Goal: Task Accomplishment & Management: Complete application form

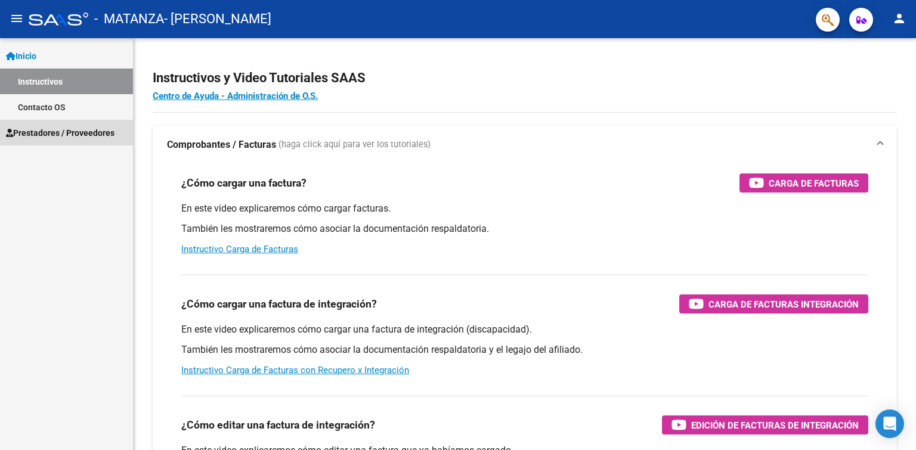
click at [50, 132] on span "Prestadores / Proveedores" at bounding box center [60, 132] width 109 height 13
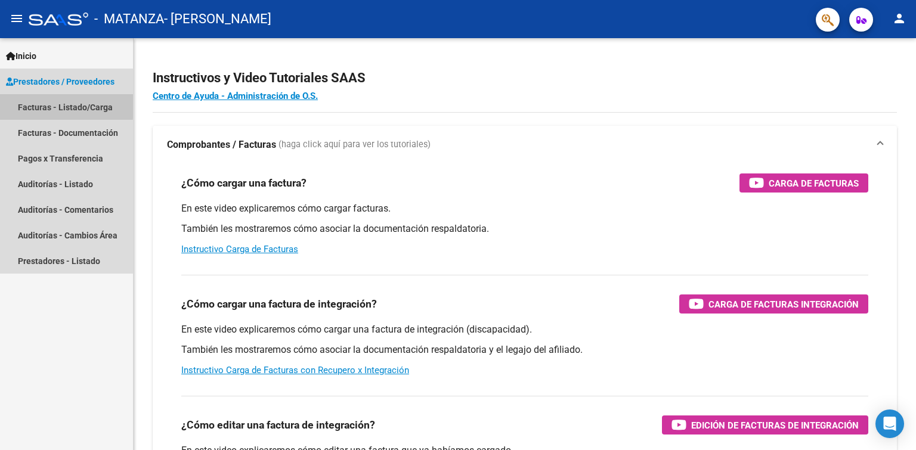
click at [41, 104] on link "Facturas - Listado/Carga" at bounding box center [66, 107] width 133 height 26
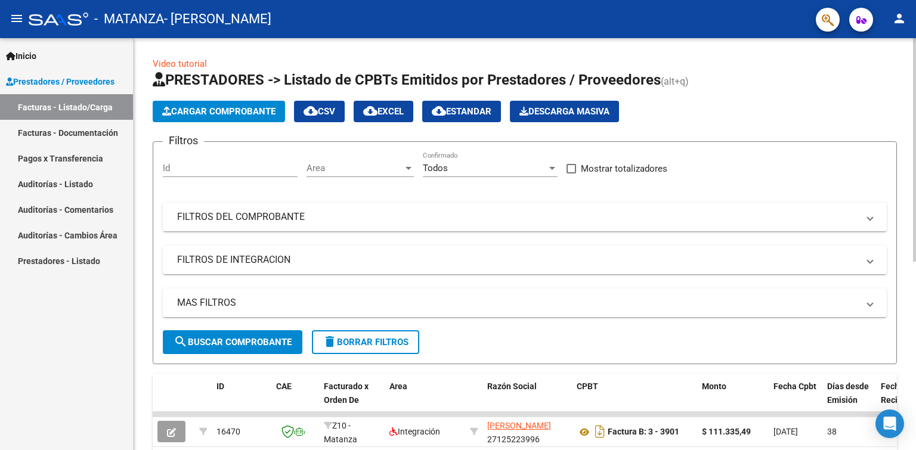
click at [238, 110] on span "Cargar Comprobante" at bounding box center [218, 111] width 113 height 11
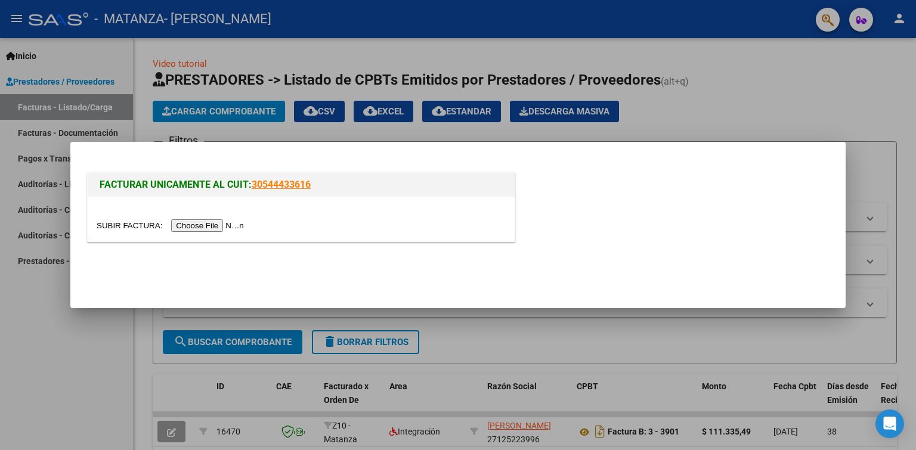
click at [218, 225] on input "file" at bounding box center [172, 226] width 151 height 13
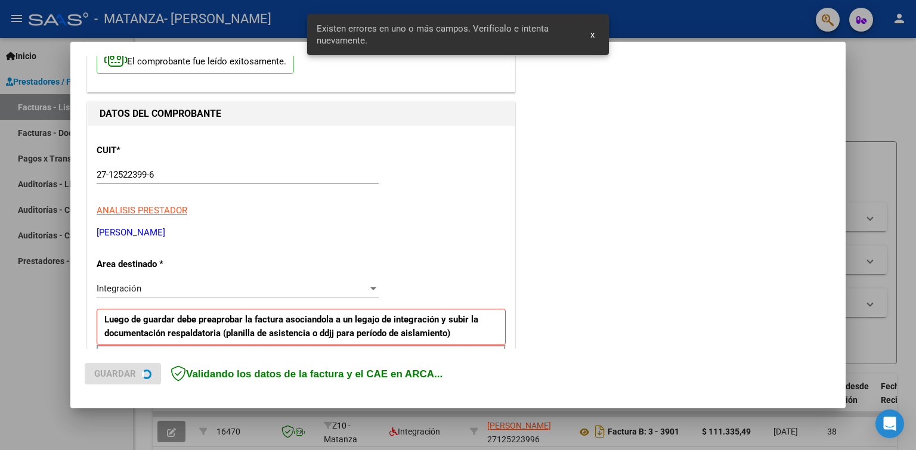
scroll to position [246, 0]
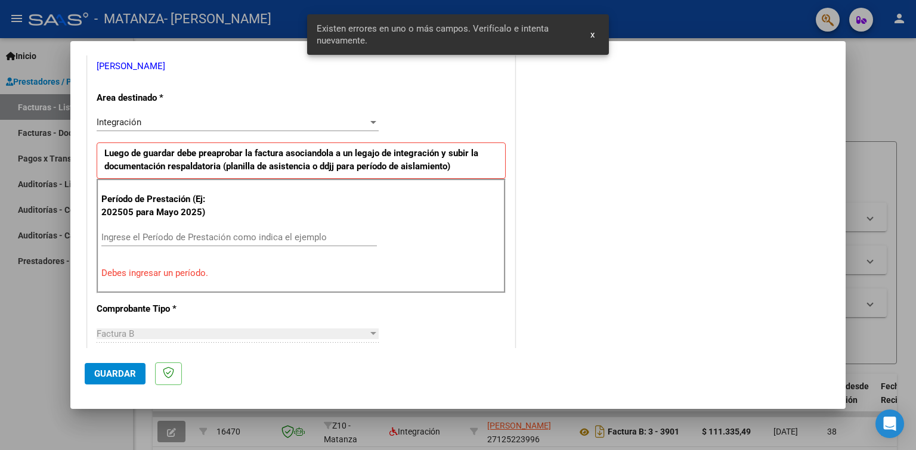
click at [108, 234] on input "Ingrese el Período de Prestación como indica el ejemplo" at bounding box center [239, 237] width 276 height 11
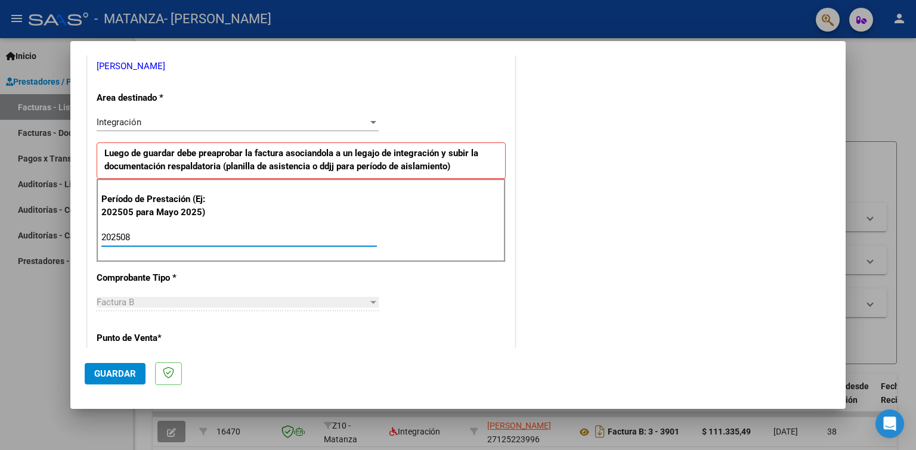
type input "202508"
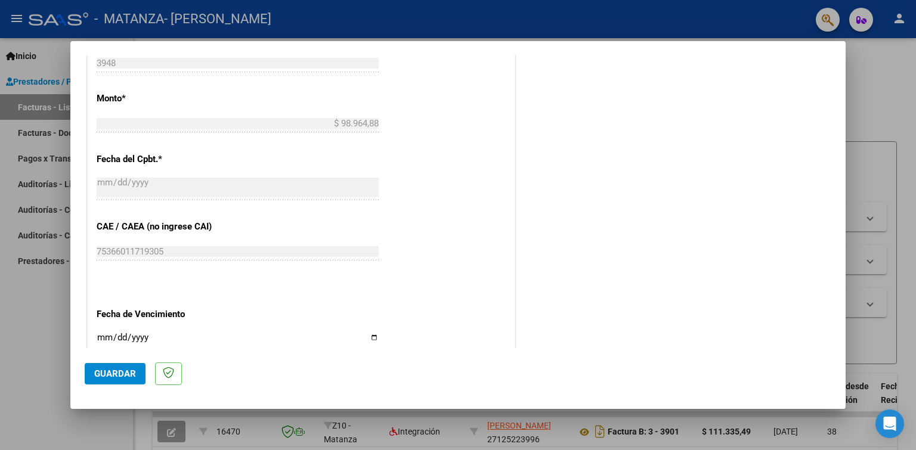
scroll to position [663, 0]
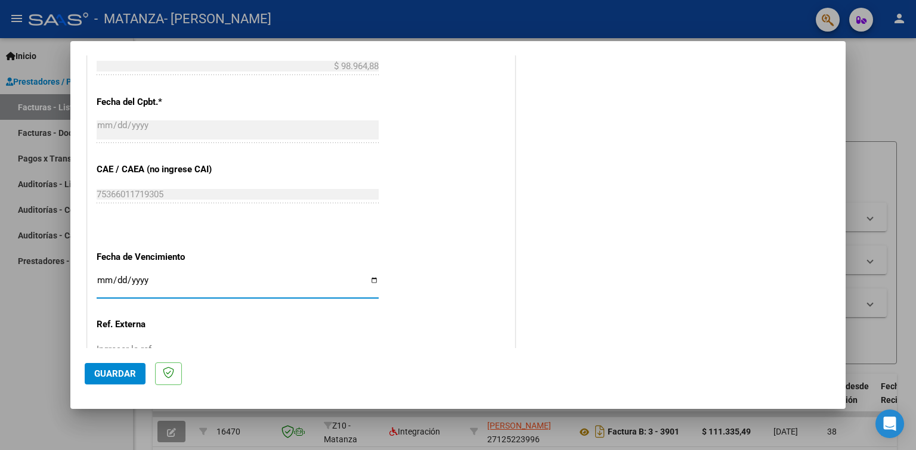
click at [369, 276] on input "Ingresar la fecha" at bounding box center [238, 285] width 282 height 19
type input "[DATE]"
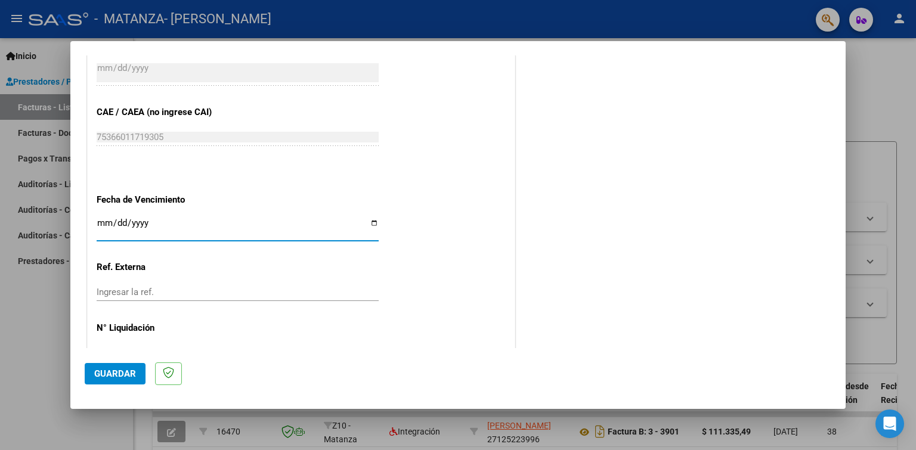
scroll to position [740, 0]
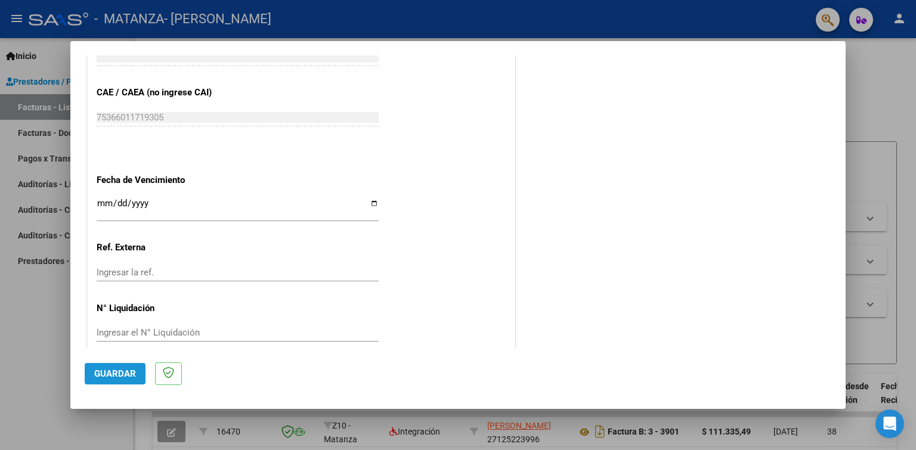
click at [107, 372] on span "Guardar" at bounding box center [115, 374] width 42 height 11
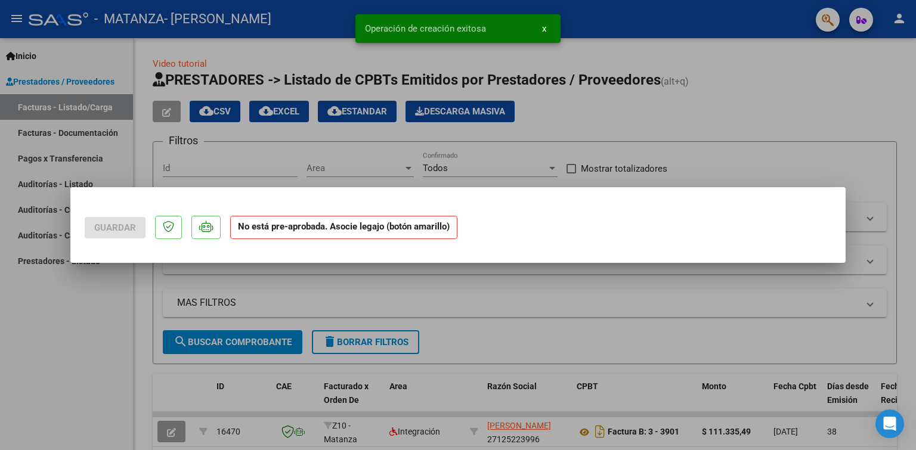
scroll to position [0, 0]
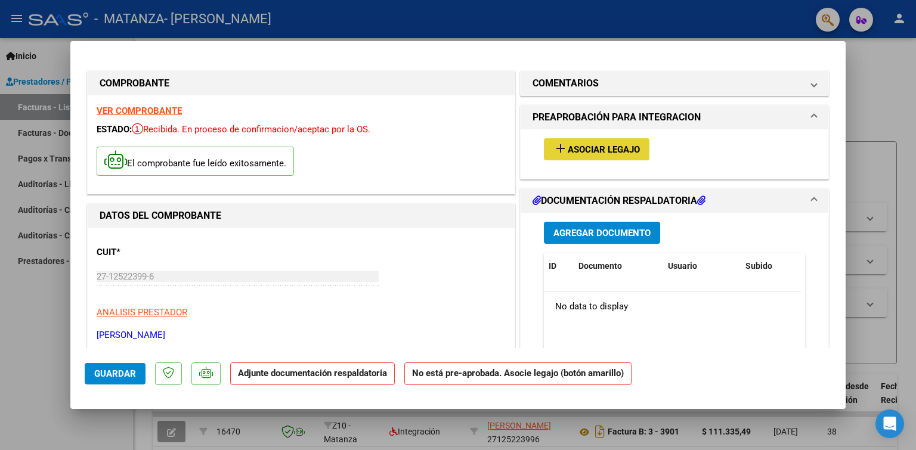
click at [601, 152] on span "Asociar Legajo" at bounding box center [604, 149] width 72 height 11
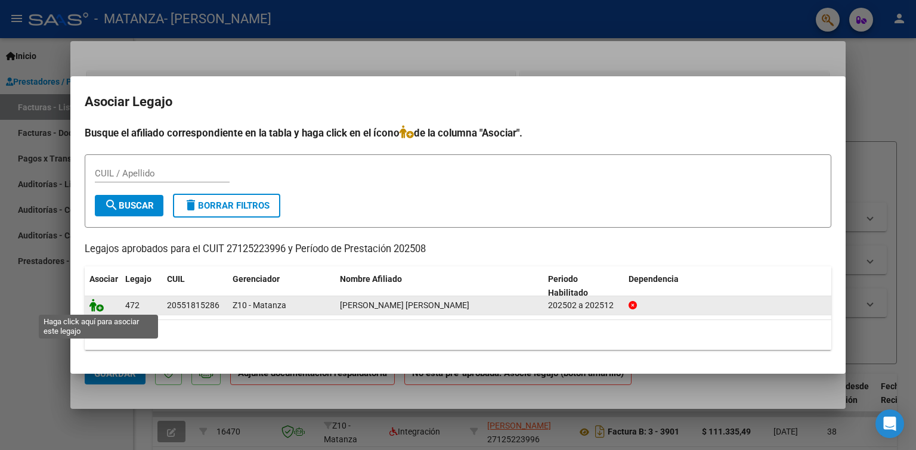
click at [95, 308] on icon at bounding box center [96, 305] width 14 height 13
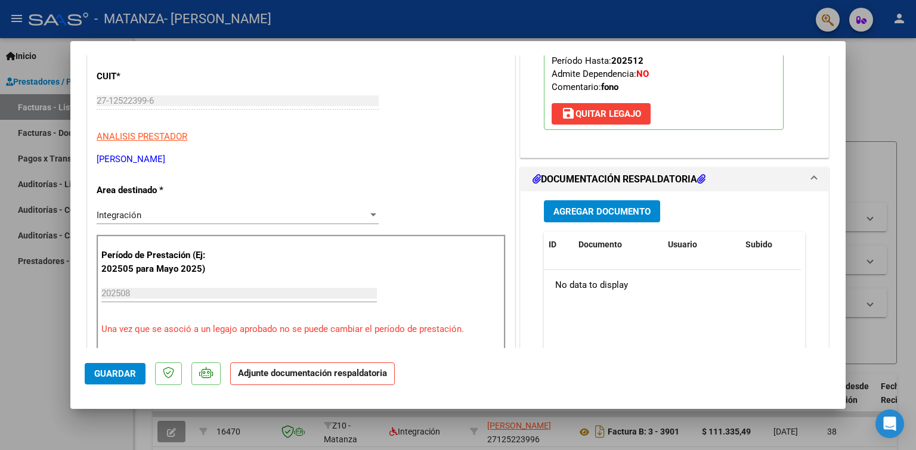
scroll to position [239, 0]
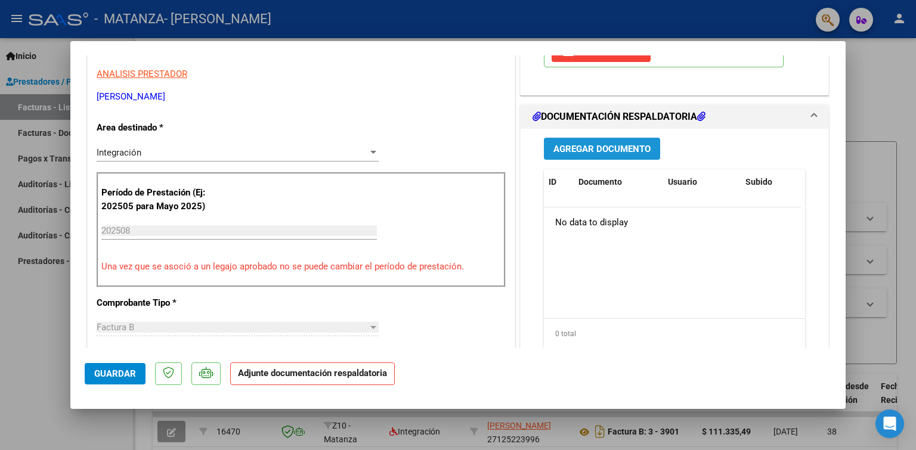
click at [596, 151] on span "Agregar Documento" at bounding box center [602, 149] width 97 height 11
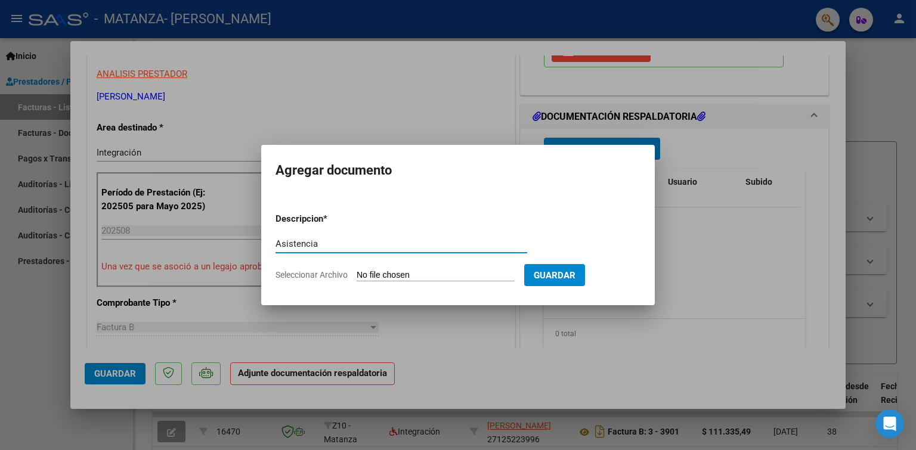
type input "Asistencia"
click at [310, 275] on span "Seleccionar Archivo" at bounding box center [312, 275] width 72 height 10
click at [357, 275] on input "Seleccionar Archivo" at bounding box center [436, 275] width 158 height 11
type input "C:\fakepath\alejo Díaz Agosto 25 .pdf"
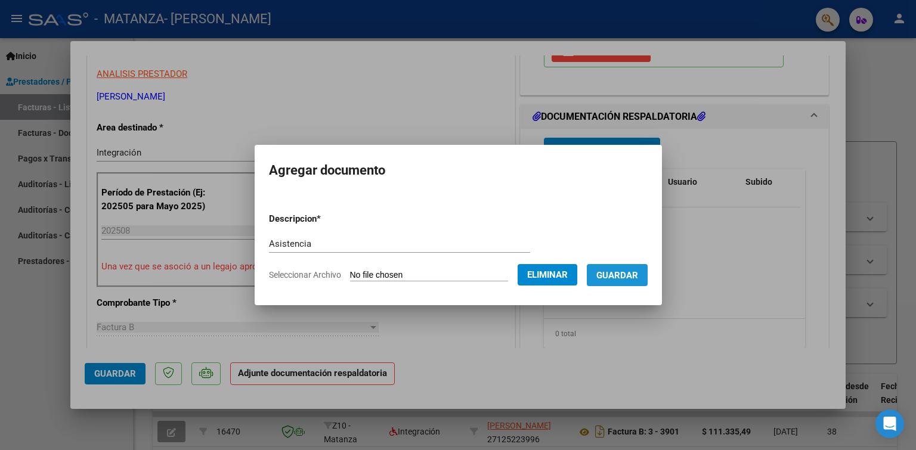
click at [620, 273] on span "Guardar" at bounding box center [618, 275] width 42 height 11
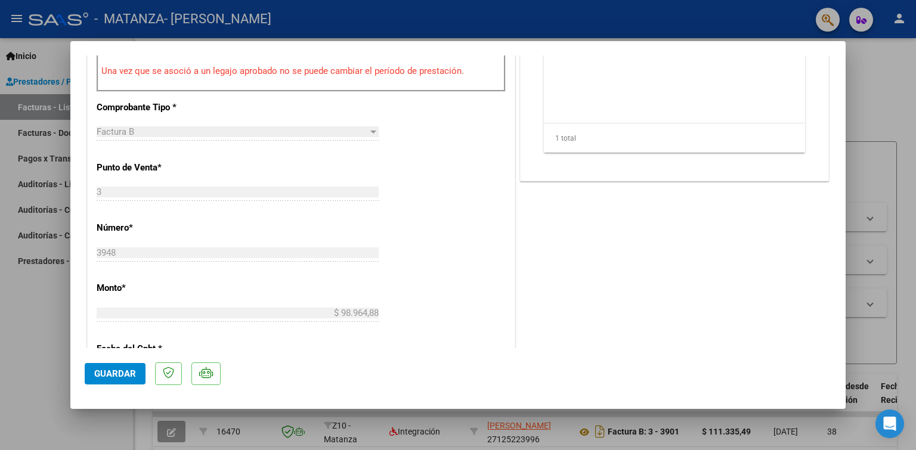
scroll to position [477, 0]
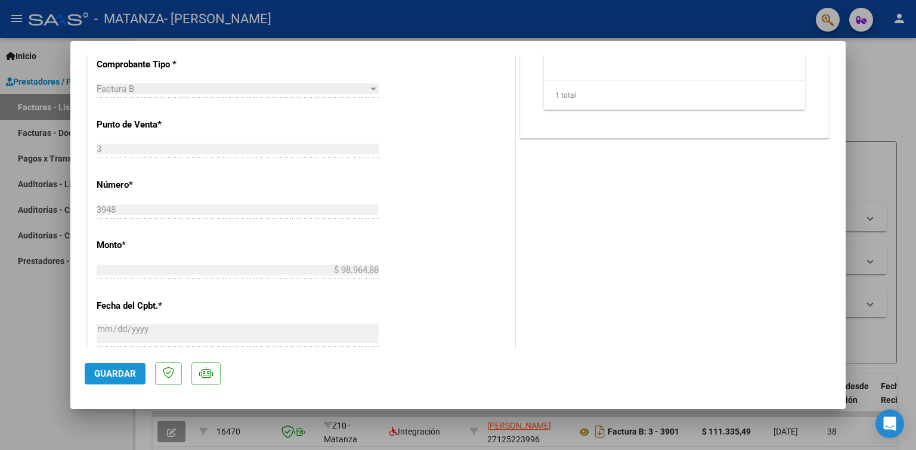
click at [103, 373] on span "Guardar" at bounding box center [115, 374] width 42 height 11
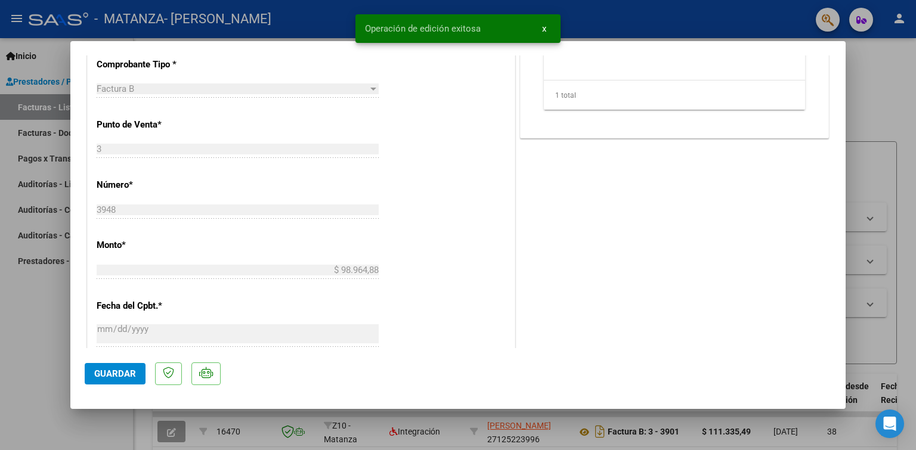
click at [33, 305] on div at bounding box center [458, 225] width 916 height 450
type input "$ 0,00"
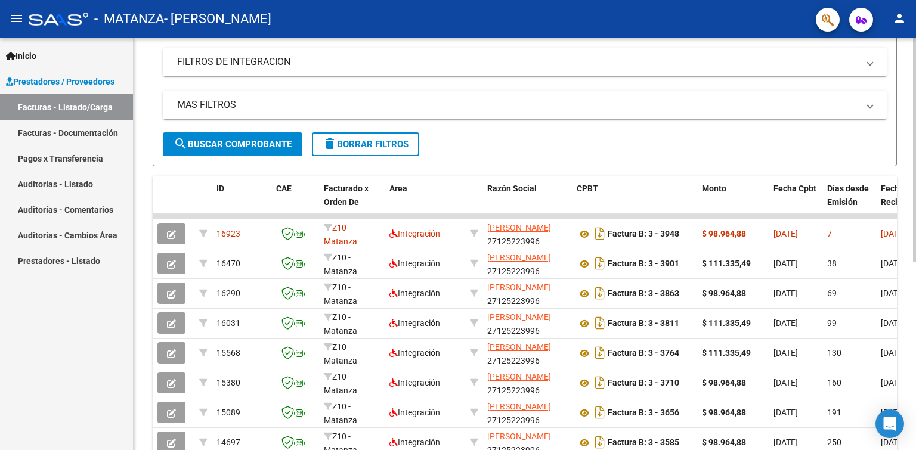
scroll to position [202, 0]
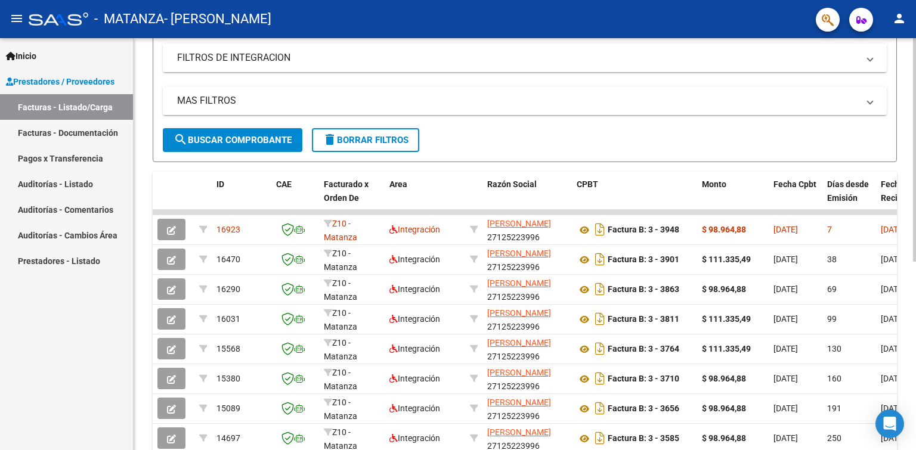
click at [910, 360] on div "Video tutorial PRESTADORES -> Listado de CPBTs Emitidos por Prestadores / Prove…" at bounding box center [527, 211] width 786 height 750
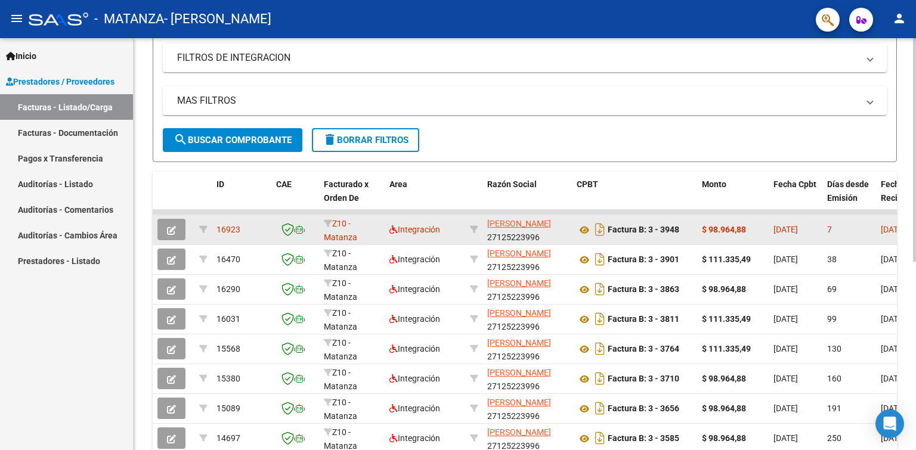
click at [850, 234] on div "7" at bounding box center [849, 230] width 44 height 14
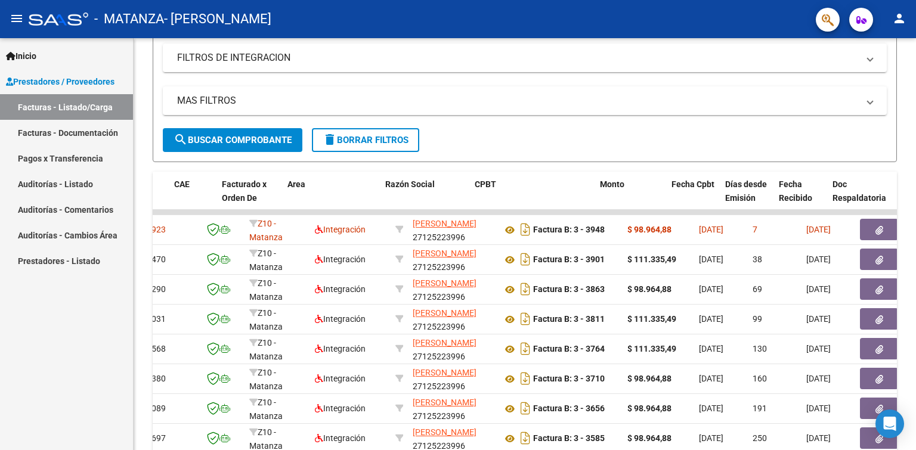
drag, startPoint x: 836, startPoint y: 449, endPoint x: 887, endPoint y: 450, distance: 50.1
click at [887, 450] on html "menu - MATANZA - MARTINELLI PATRICIA person Inicio Instructivos Contacto OS Pre…" at bounding box center [458, 225] width 916 height 450
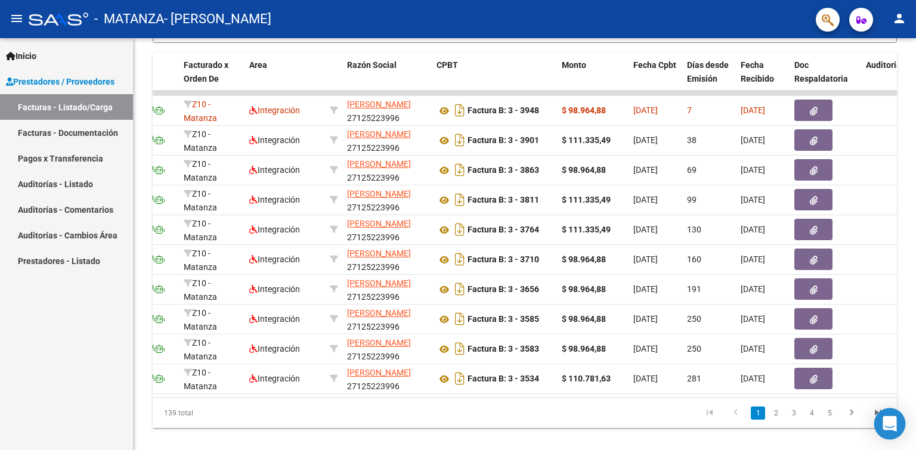
scroll to position [326, 0]
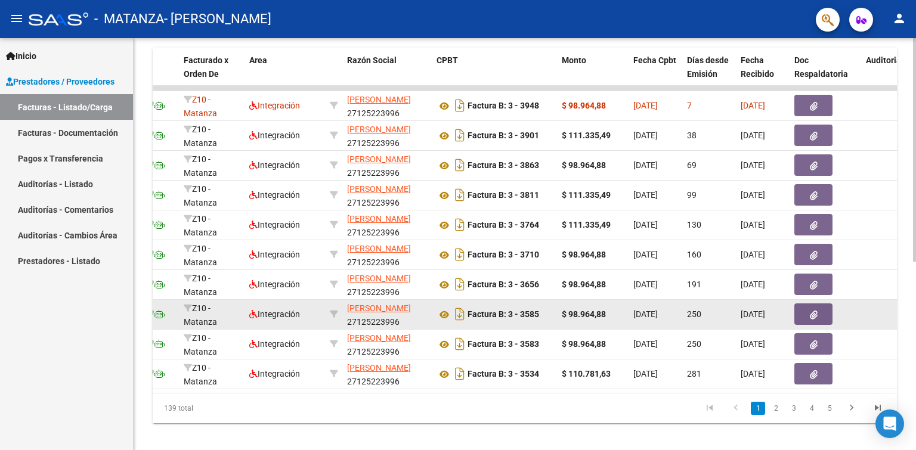
click at [866, 309] on datatable-body-cell at bounding box center [889, 314] width 57 height 29
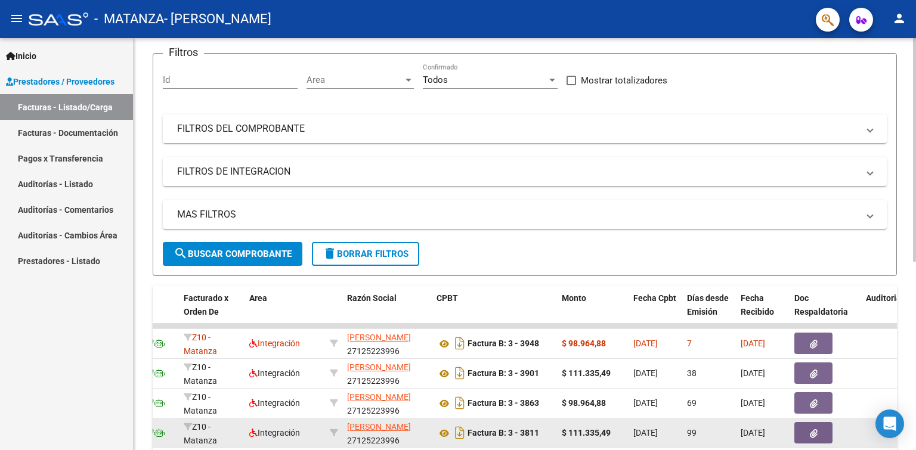
scroll to position [88, 0]
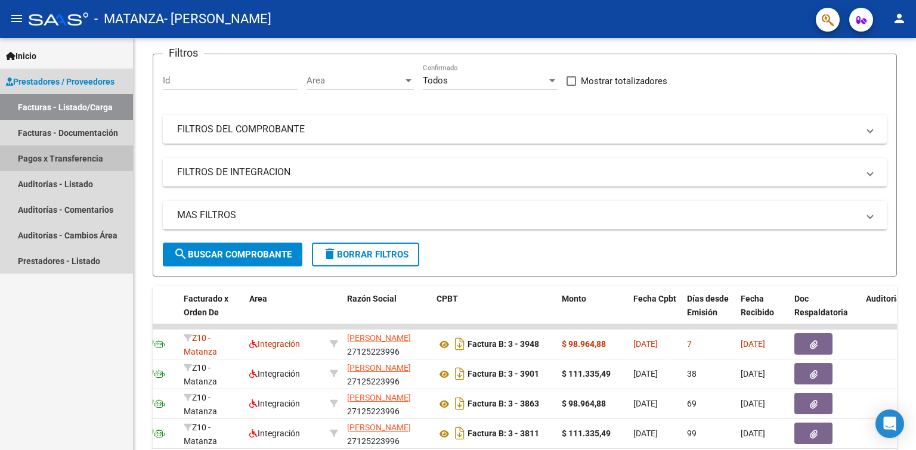
click at [81, 159] on link "Pagos x Transferencia" at bounding box center [66, 159] width 133 height 26
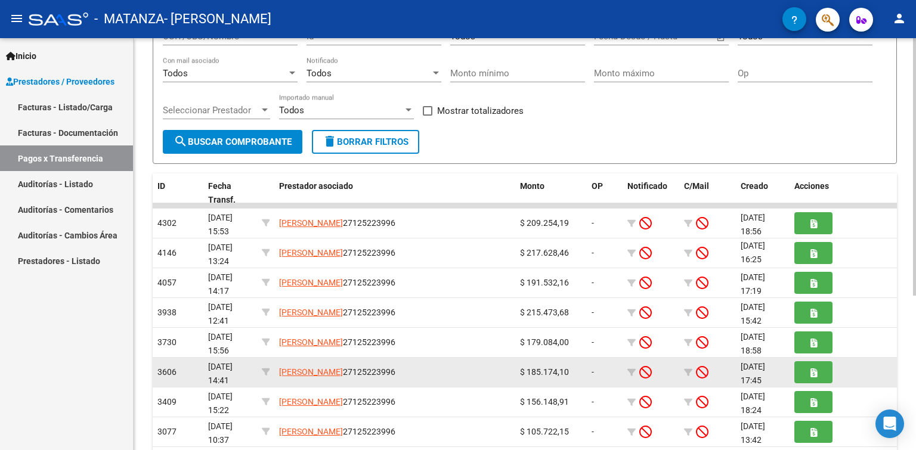
scroll to position [60, 0]
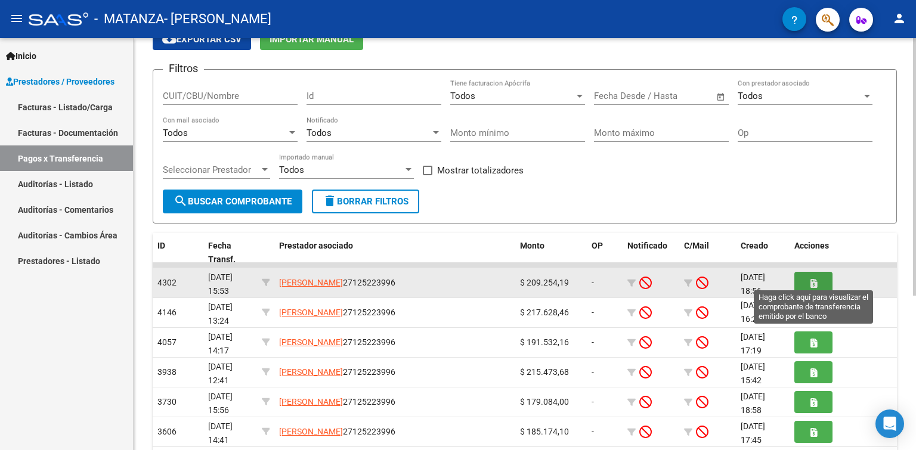
click at [814, 279] on icon "button" at bounding box center [814, 283] width 7 height 9
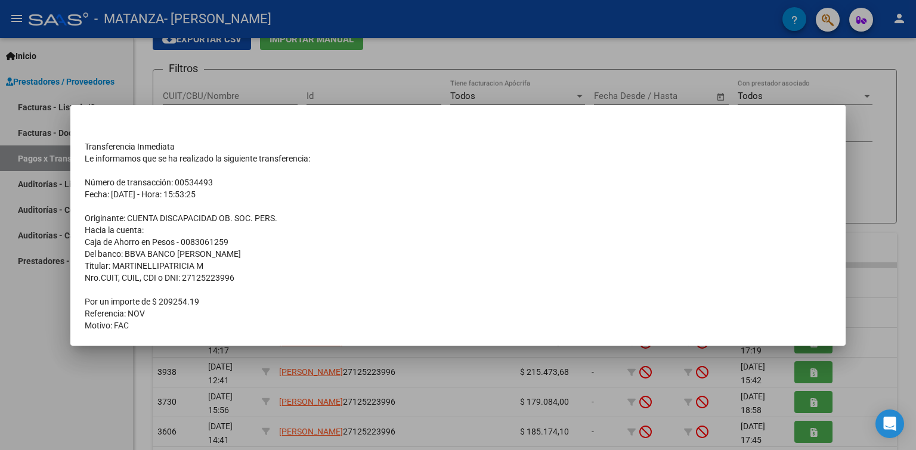
click at [807, 179] on td "Número de transacción: 00534493" at bounding box center [458, 183] width 747 height 12
click at [908, 218] on div at bounding box center [458, 225] width 916 height 450
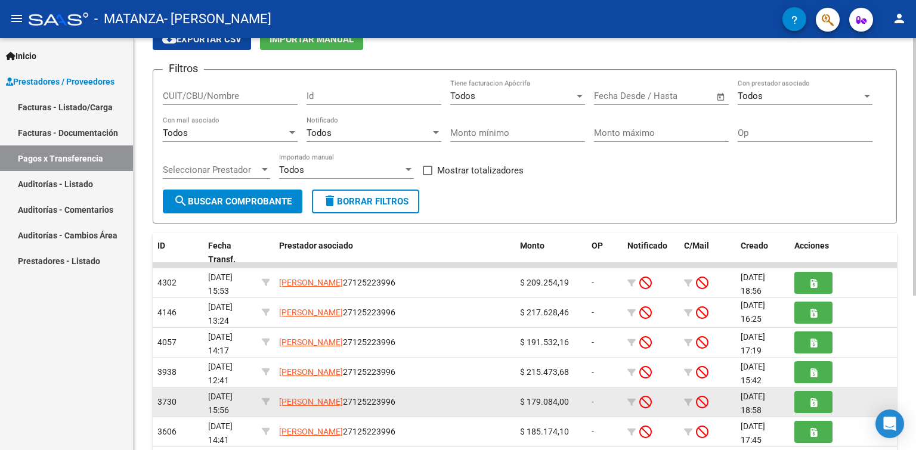
scroll to position [0, 0]
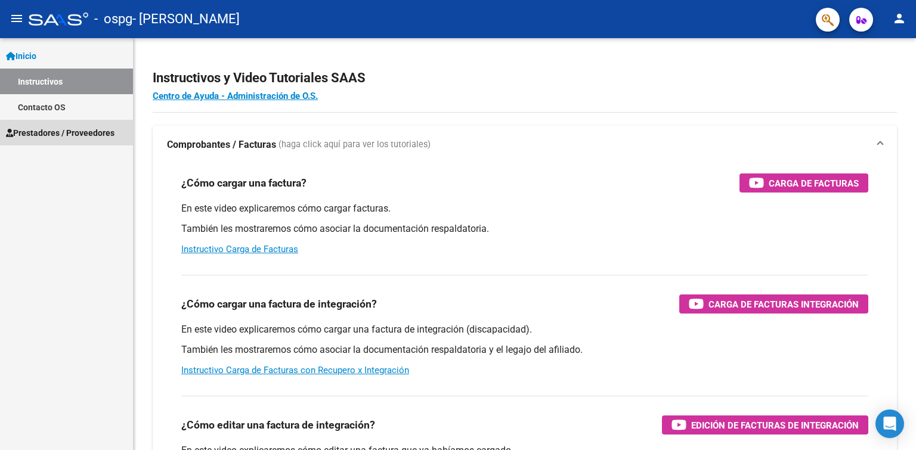
click at [49, 134] on span "Prestadores / Proveedores" at bounding box center [60, 132] width 109 height 13
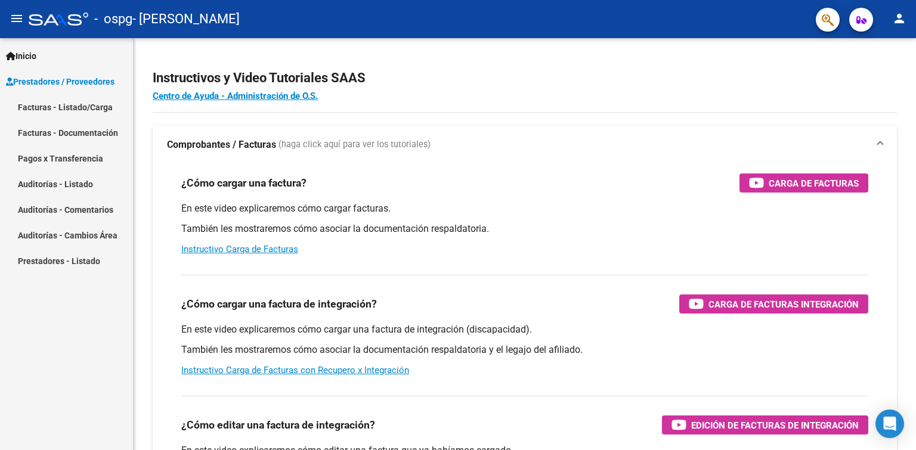
click at [33, 104] on link "Facturas - Listado/Carga" at bounding box center [66, 107] width 133 height 26
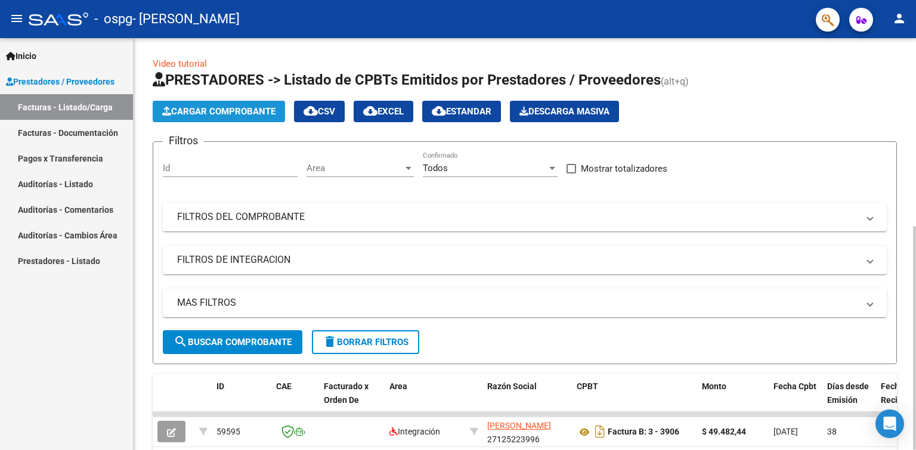
click at [240, 112] on span "Cargar Comprobante" at bounding box center [218, 111] width 113 height 11
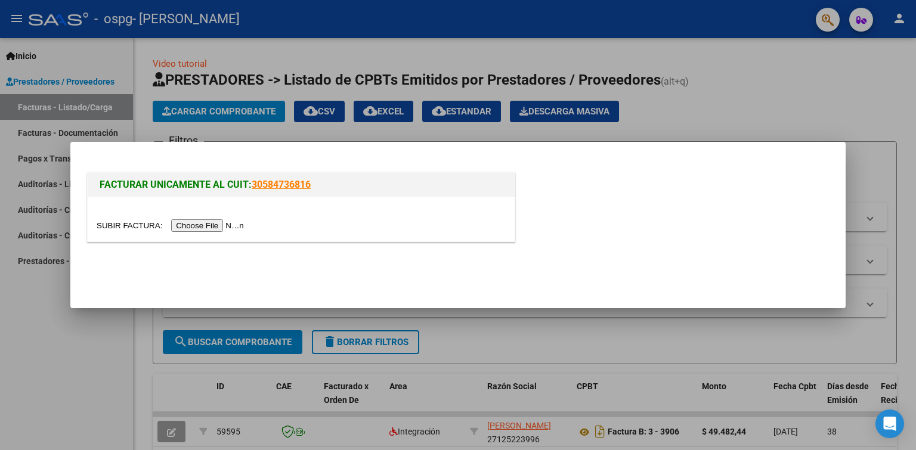
click at [213, 227] on input "file" at bounding box center [172, 226] width 151 height 13
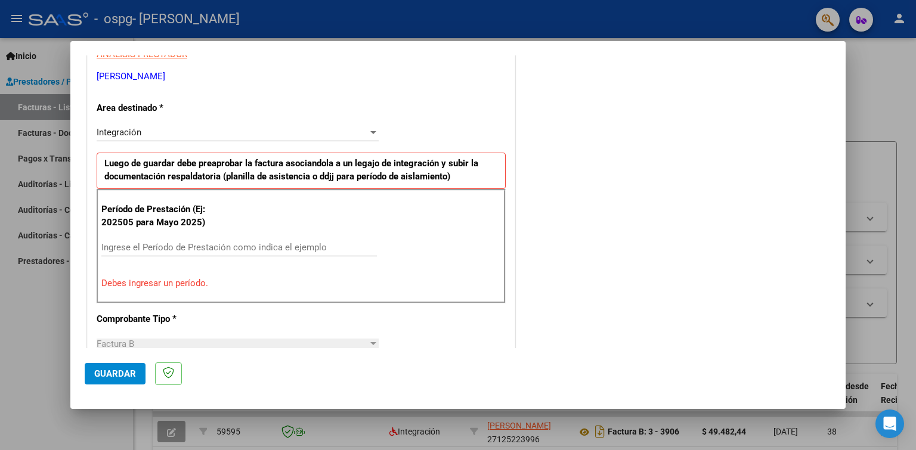
scroll to position [239, 0]
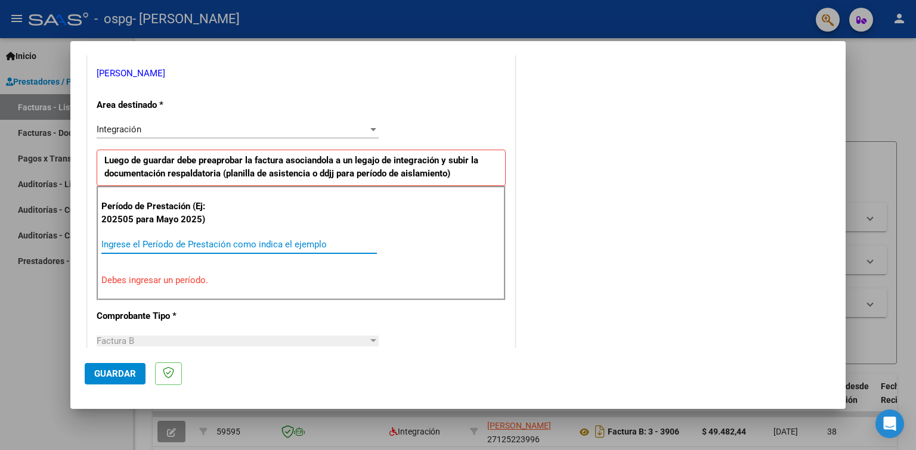
click at [104, 243] on input "Ingrese el Período de Prestación como indica el ejemplo" at bounding box center [239, 244] width 276 height 11
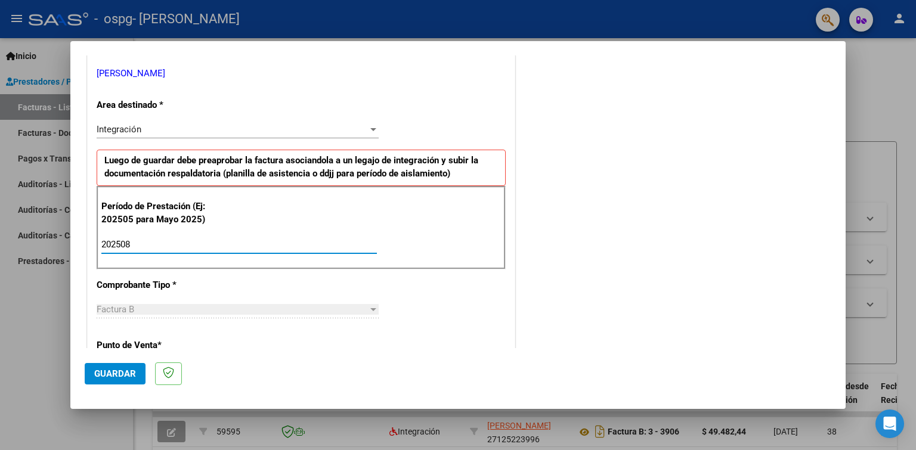
type input "202508"
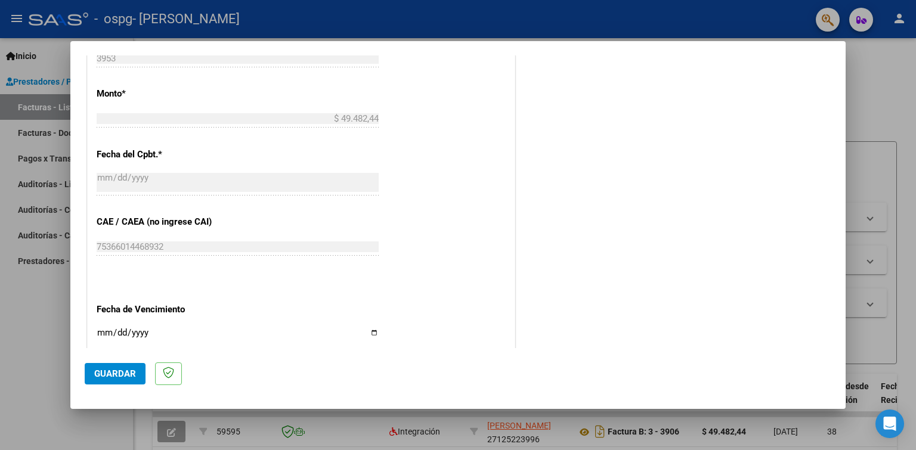
scroll to position [716, 0]
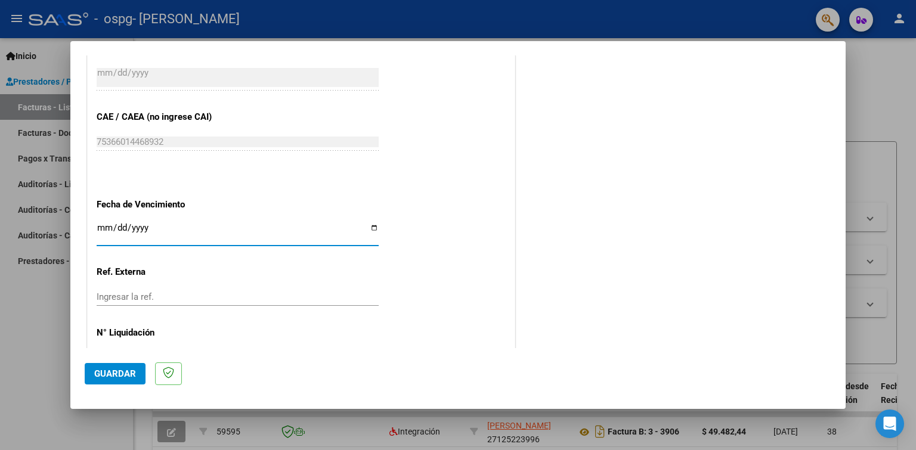
click at [369, 223] on input "Ingresar la fecha" at bounding box center [238, 232] width 282 height 19
type input "[DATE]"
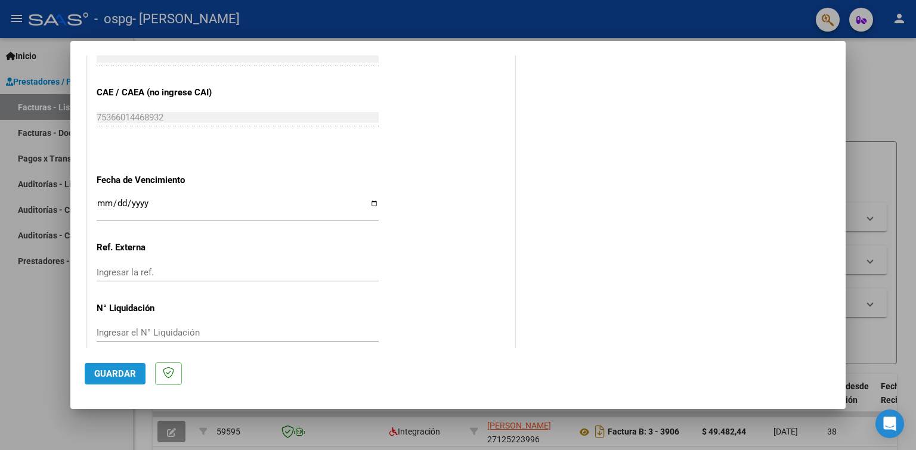
click at [110, 372] on span "Guardar" at bounding box center [115, 374] width 42 height 11
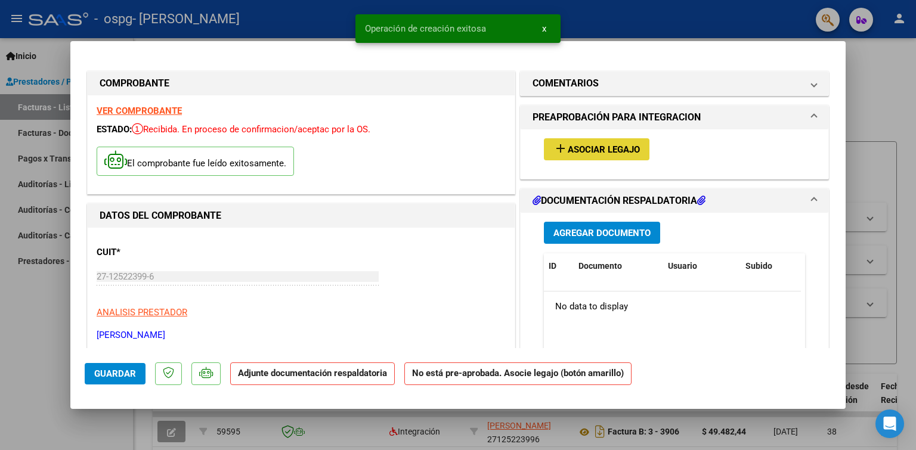
click at [611, 152] on span "Asociar Legajo" at bounding box center [604, 149] width 72 height 11
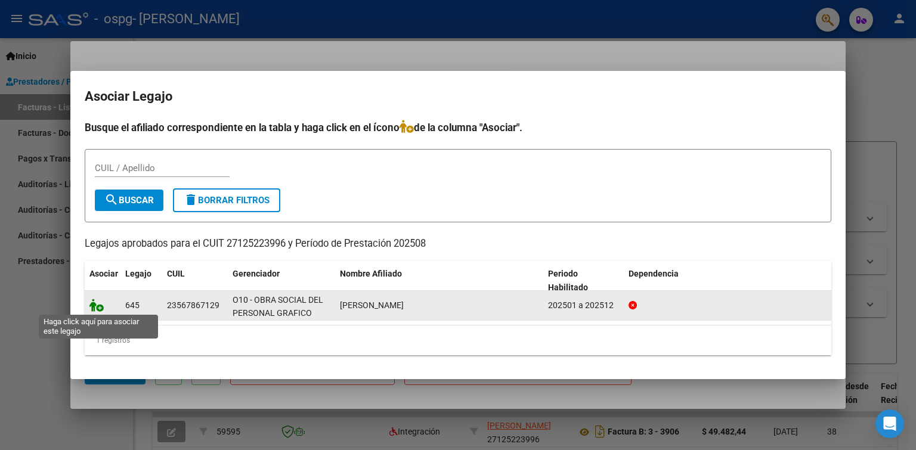
click at [92, 302] on icon at bounding box center [96, 305] width 14 height 13
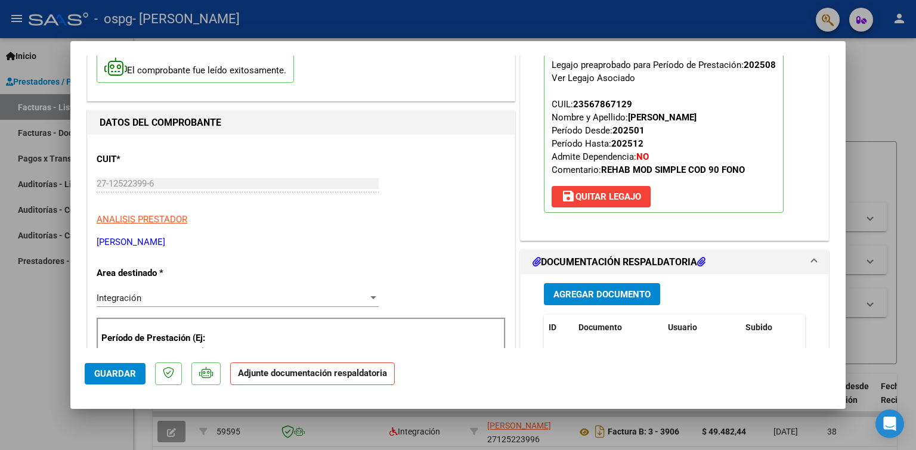
scroll to position [179, 0]
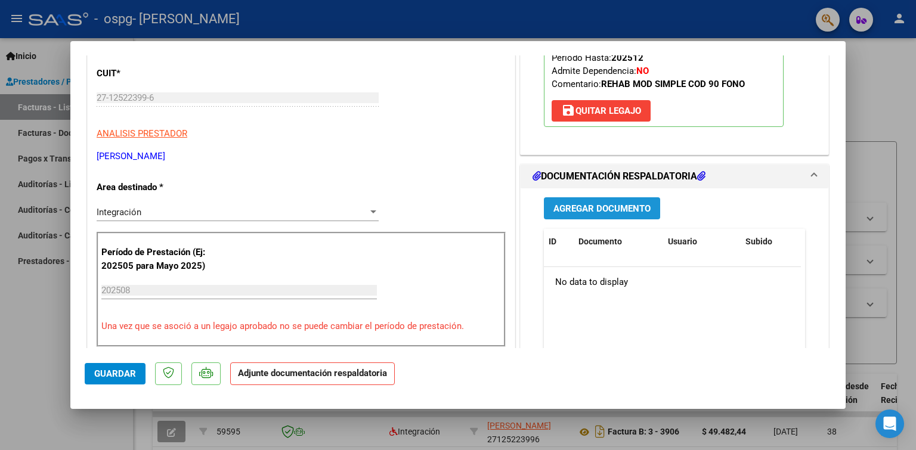
click at [587, 209] on span "Agregar Documento" at bounding box center [602, 208] width 97 height 11
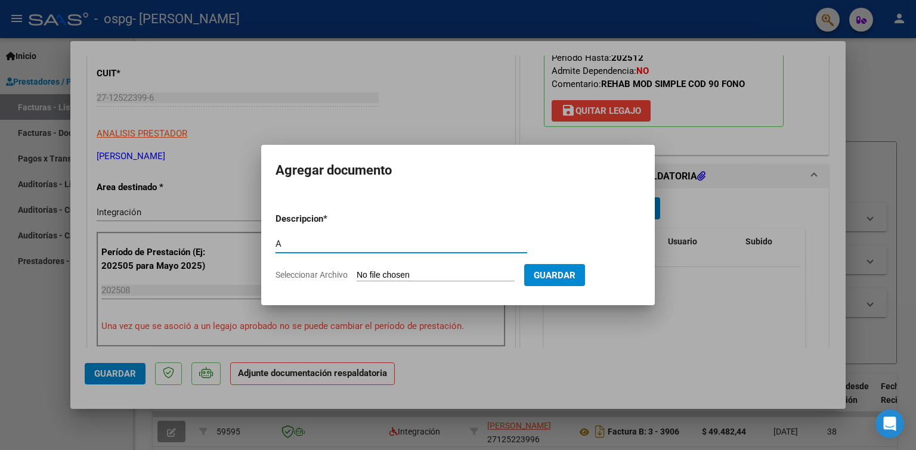
type input "Asistencia"
click at [340, 275] on span "Seleccionar Archivo" at bounding box center [312, 275] width 72 height 10
click at [357, 275] on input "Seleccionar Archivo" at bounding box center [436, 275] width 158 height 11
type input "C:\fakepath\[PERSON_NAME][DATE] .pdf"
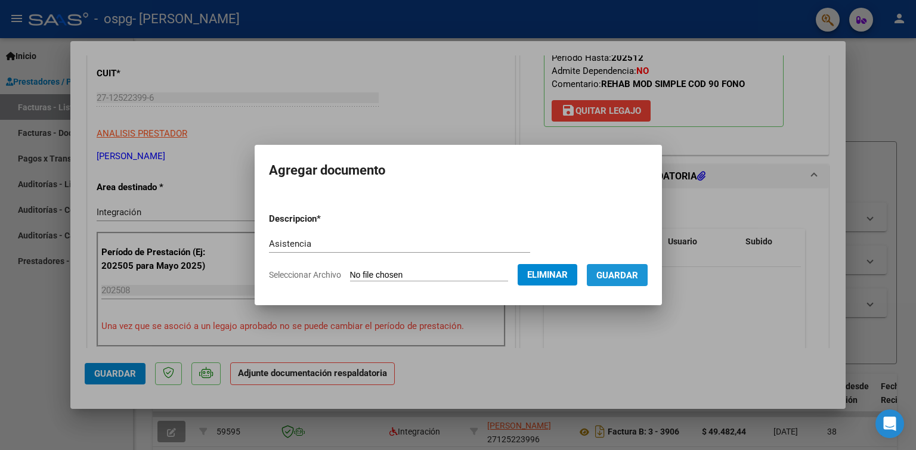
click at [612, 274] on span "Guardar" at bounding box center [618, 275] width 42 height 11
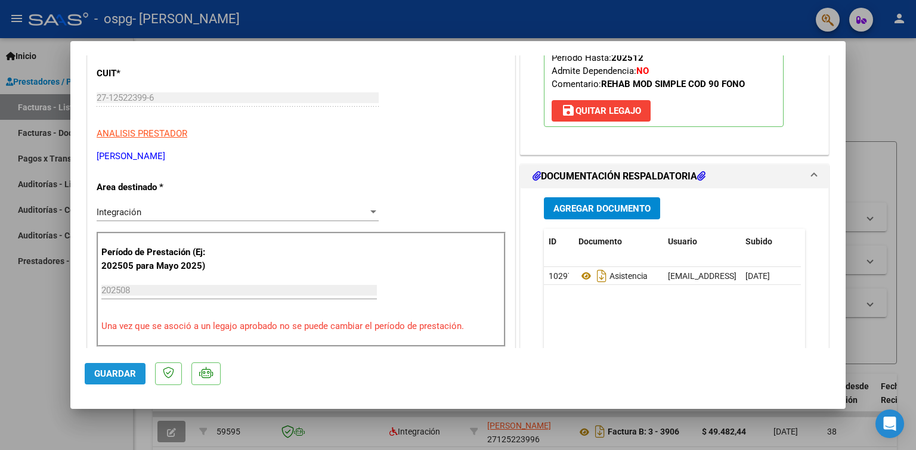
click at [107, 374] on span "Guardar" at bounding box center [115, 374] width 42 height 11
click at [47, 328] on div at bounding box center [458, 225] width 916 height 450
type input "$ 0,00"
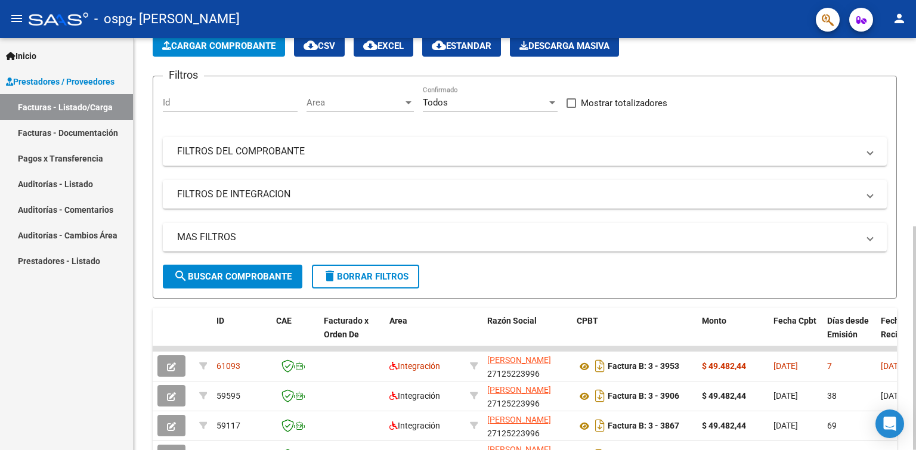
scroll to position [119, 0]
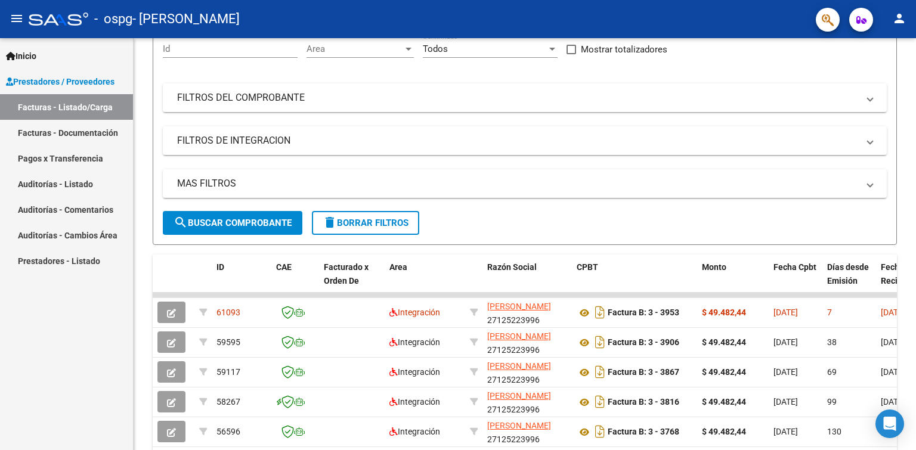
click at [77, 159] on link "Pagos x Transferencia" at bounding box center [66, 159] width 133 height 26
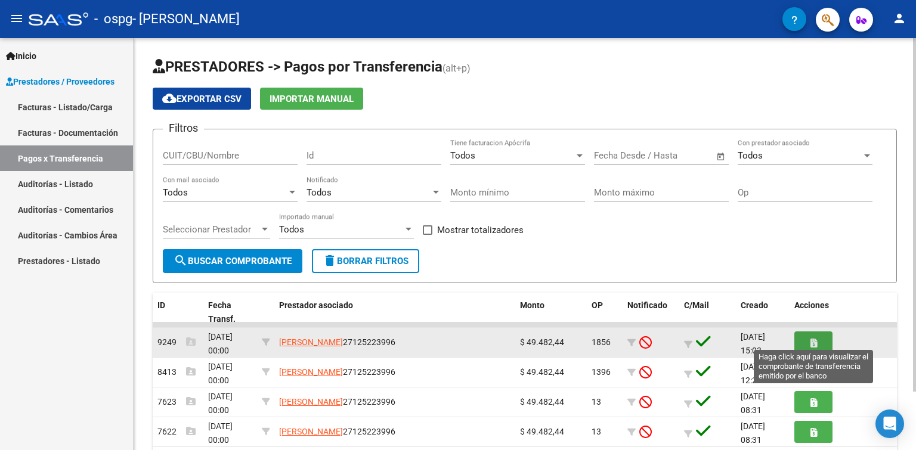
click at [814, 340] on icon "button" at bounding box center [814, 343] width 7 height 9
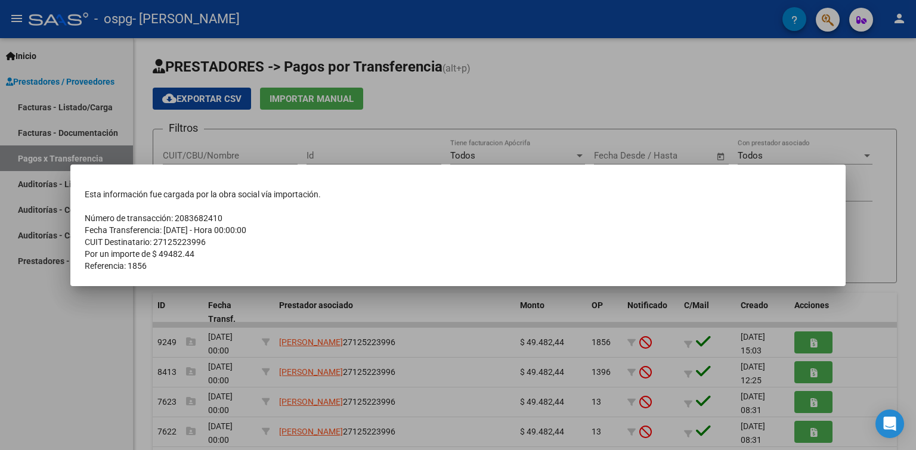
click at [62, 347] on div at bounding box center [458, 225] width 916 height 450
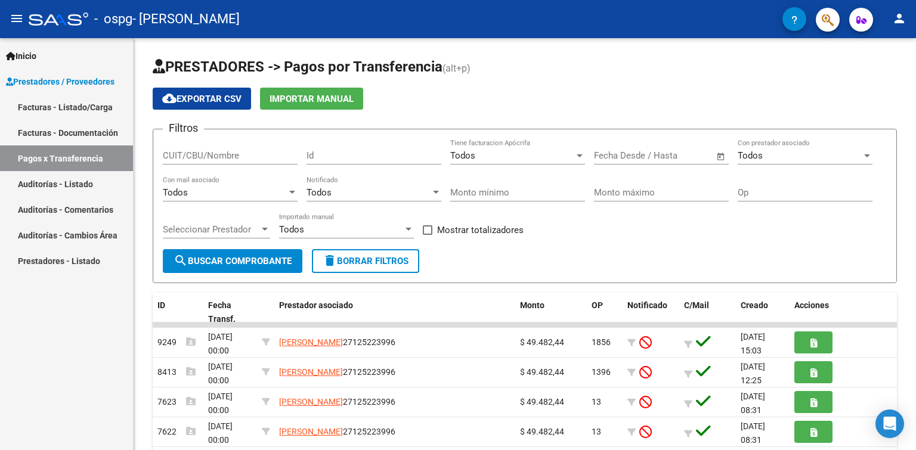
click at [897, 20] on mat-icon "person" at bounding box center [900, 18] width 14 height 14
click at [878, 79] on button "exit_to_app Salir" at bounding box center [875, 78] width 73 height 29
